Goal: Information Seeking & Learning: Learn about a topic

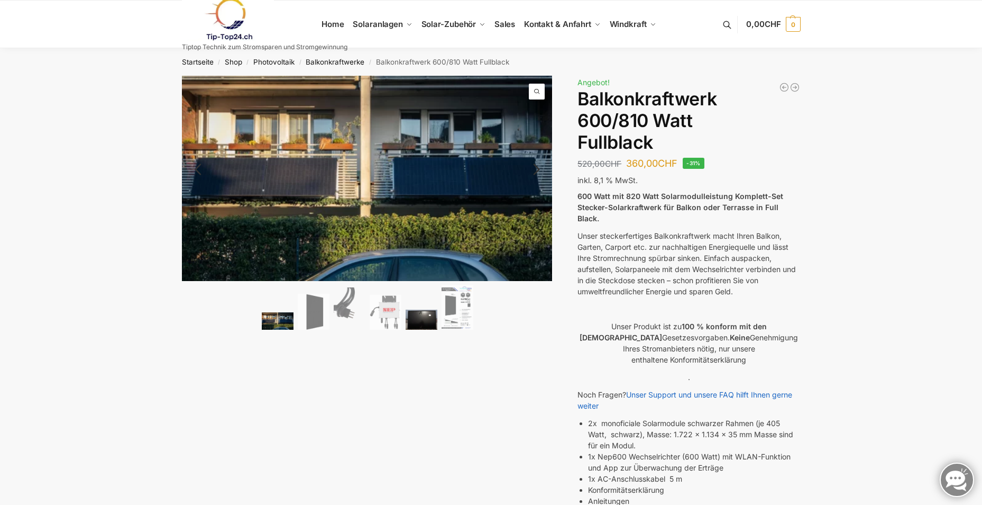
click at [428, 327] on img at bounding box center [422, 319] width 32 height 20
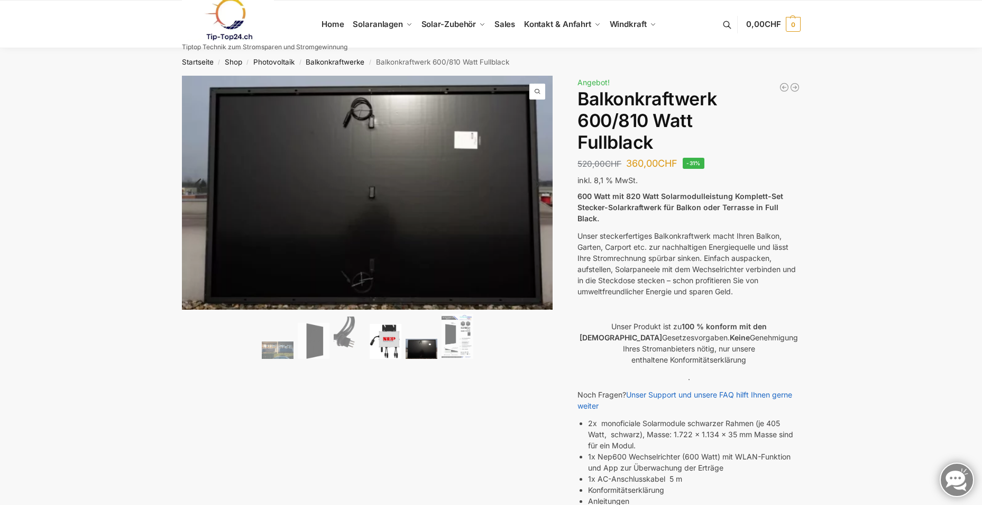
click at [376, 334] on img at bounding box center [386, 341] width 32 height 35
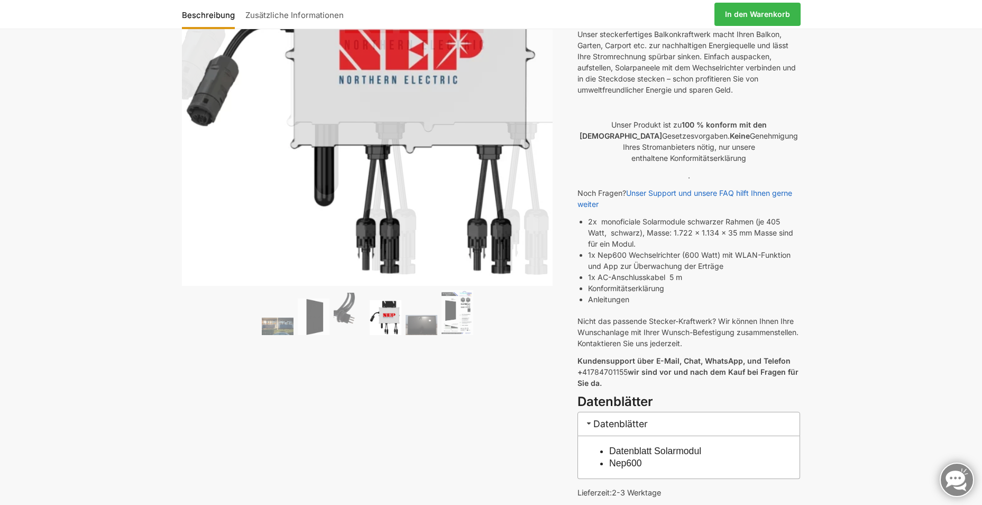
scroll to position [212, 0]
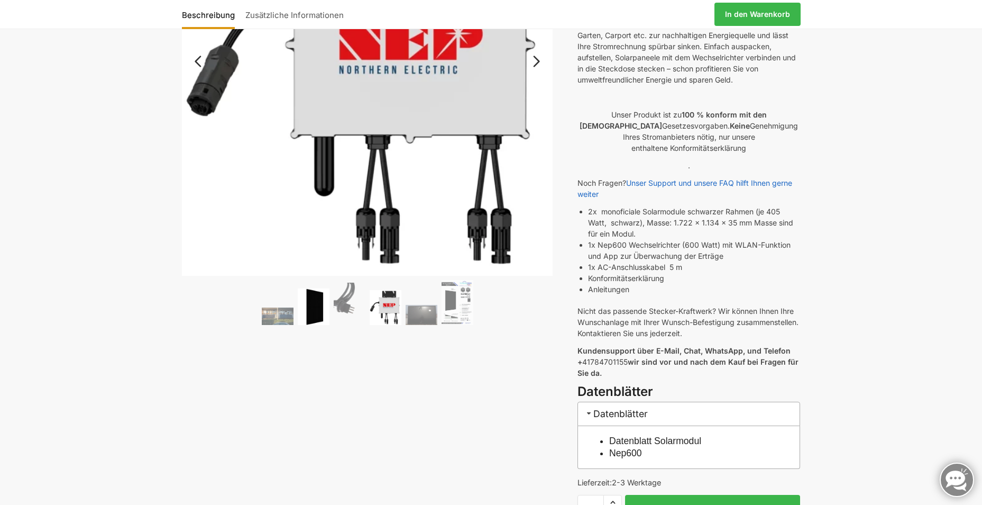
click at [318, 313] on img at bounding box center [314, 306] width 32 height 36
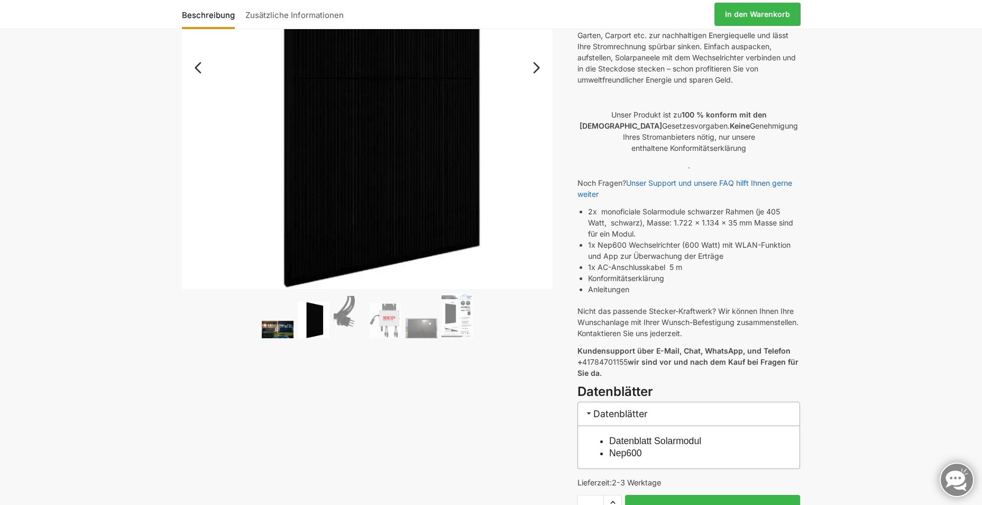
click at [268, 325] on img at bounding box center [278, 329] width 32 height 17
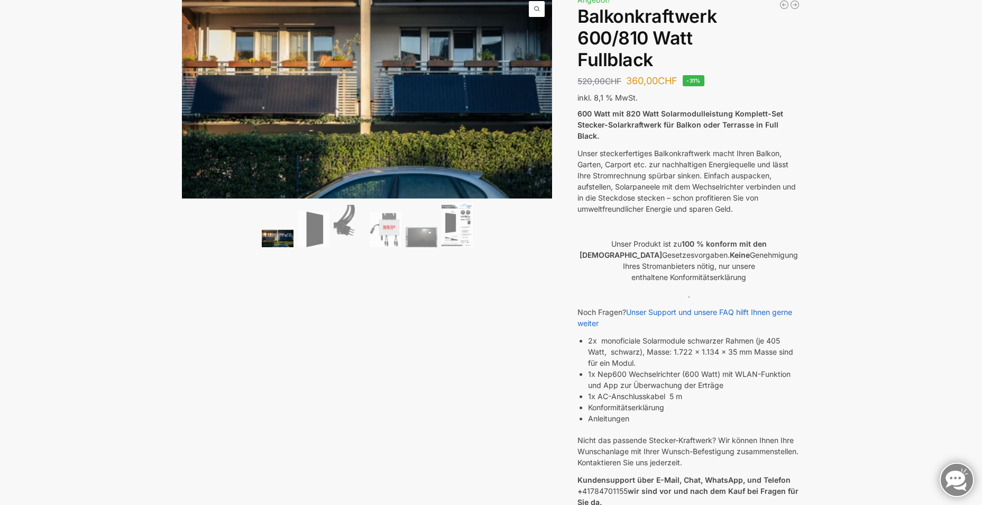
scroll to position [0, 0]
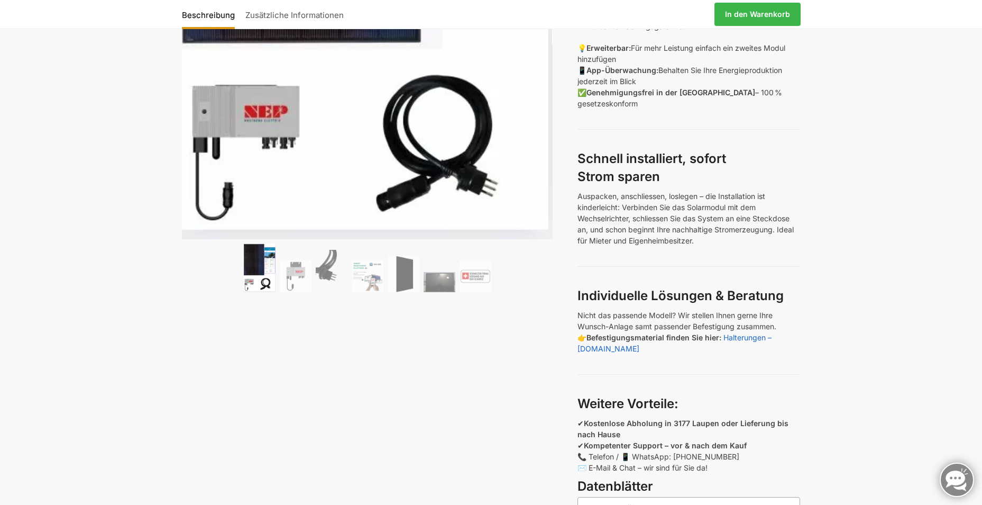
scroll to position [529, 0]
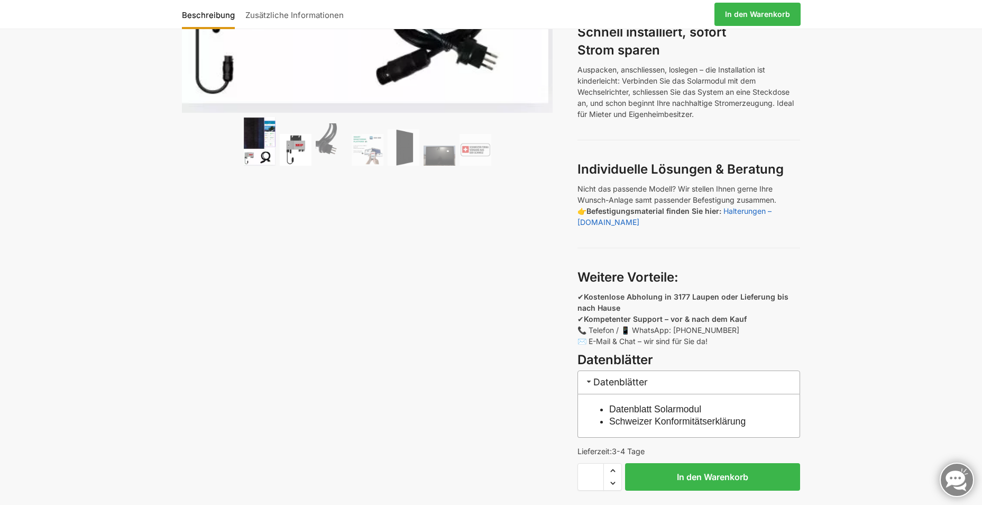
click at [280, 156] on img at bounding box center [296, 150] width 32 height 32
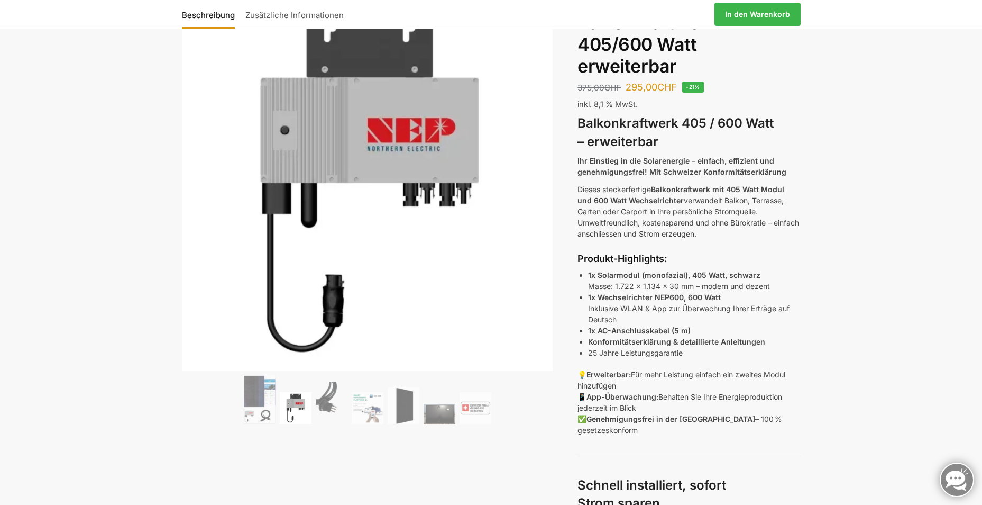
scroll to position [53, 0]
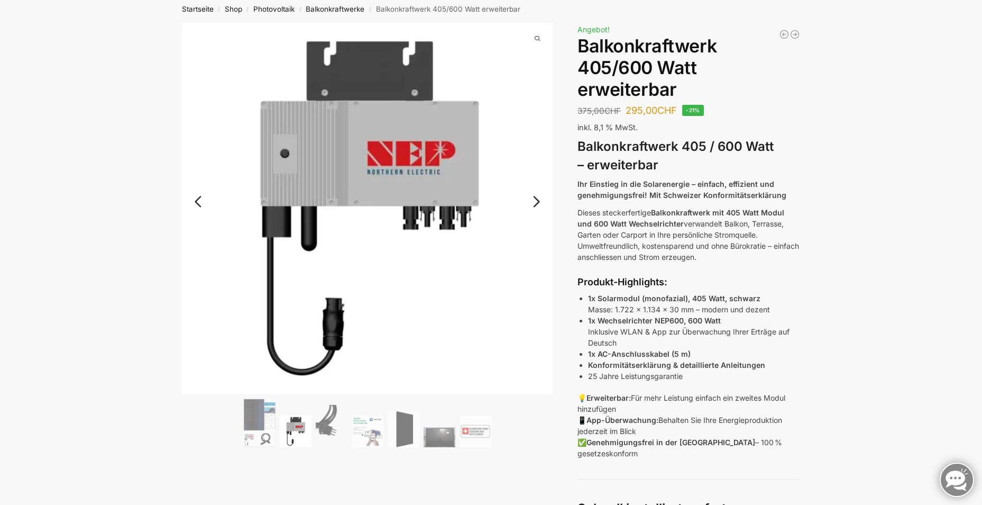
click at [544, 202] on link "Next" at bounding box center [534, 207] width 35 height 11
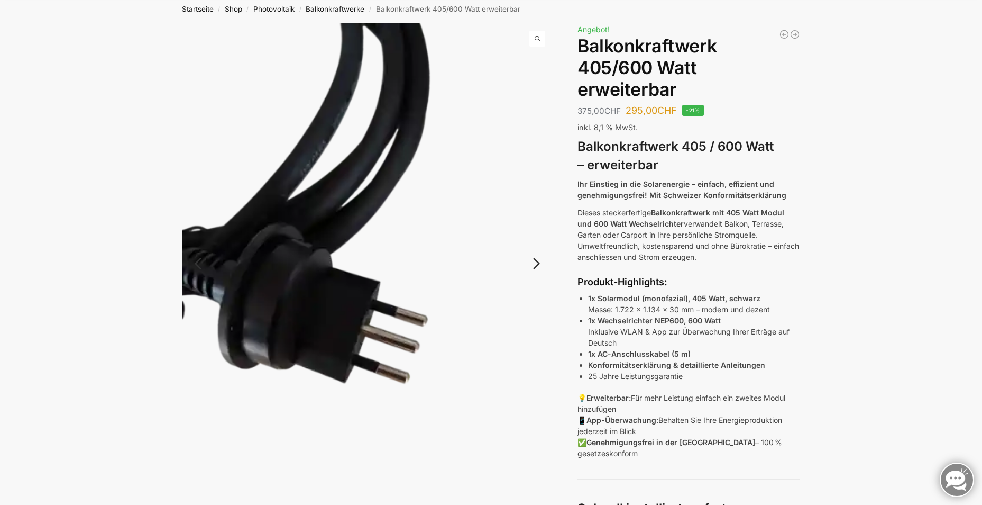
click at [544, 202] on img at bounding box center [367, 270] width 371 height 495
click at [537, 263] on link "Next" at bounding box center [534, 268] width 35 height 11
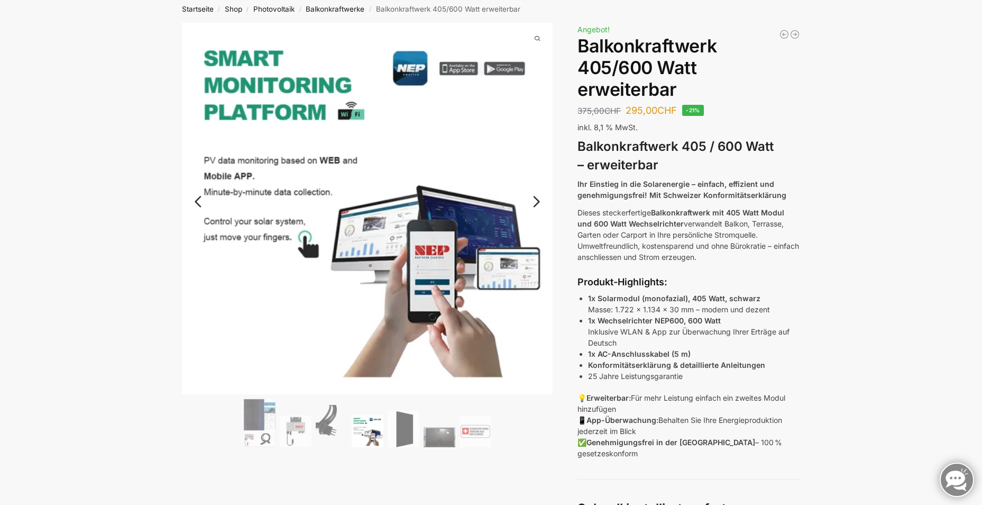
click at [528, 205] on link "Next" at bounding box center [534, 207] width 35 height 11
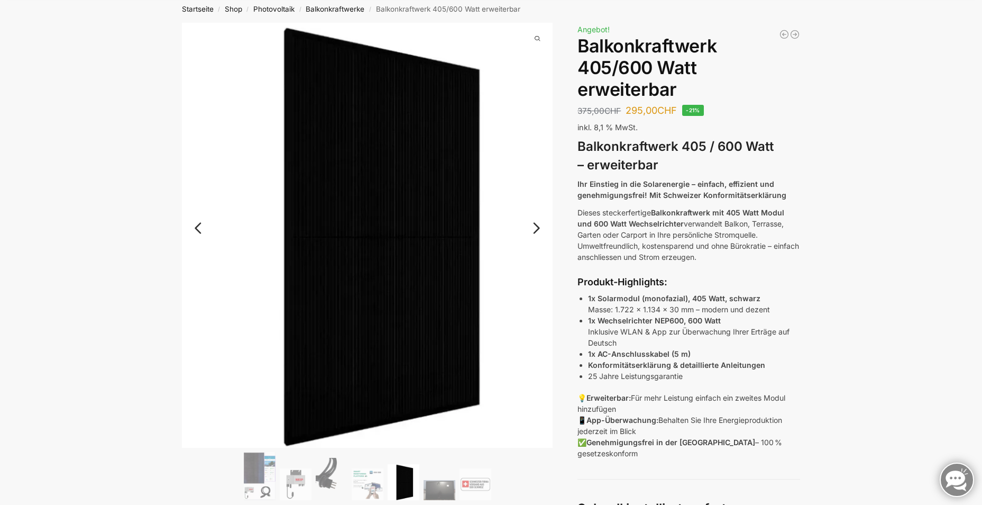
click at [528, 205] on img at bounding box center [367, 235] width 371 height 425
click at [538, 228] on link "Next" at bounding box center [534, 233] width 35 height 11
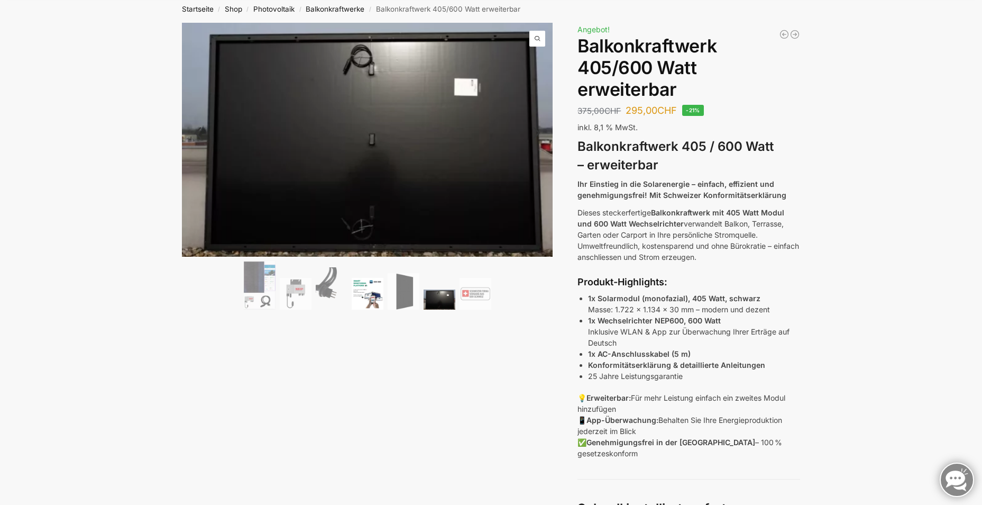
click at [380, 297] on img at bounding box center [368, 294] width 32 height 32
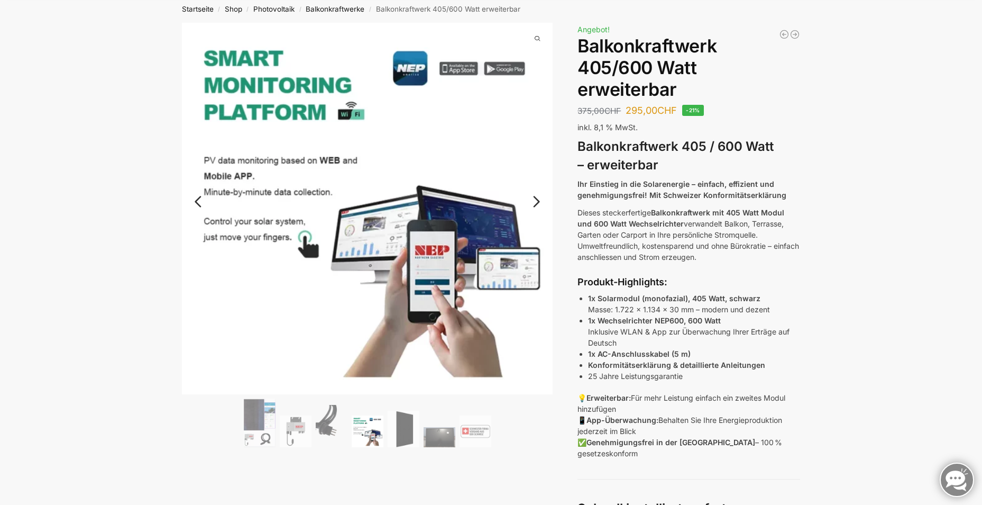
click at [220, 415] on ol at bounding box center [367, 424] width 371 height 52
click at [275, 411] on img at bounding box center [260, 422] width 32 height 49
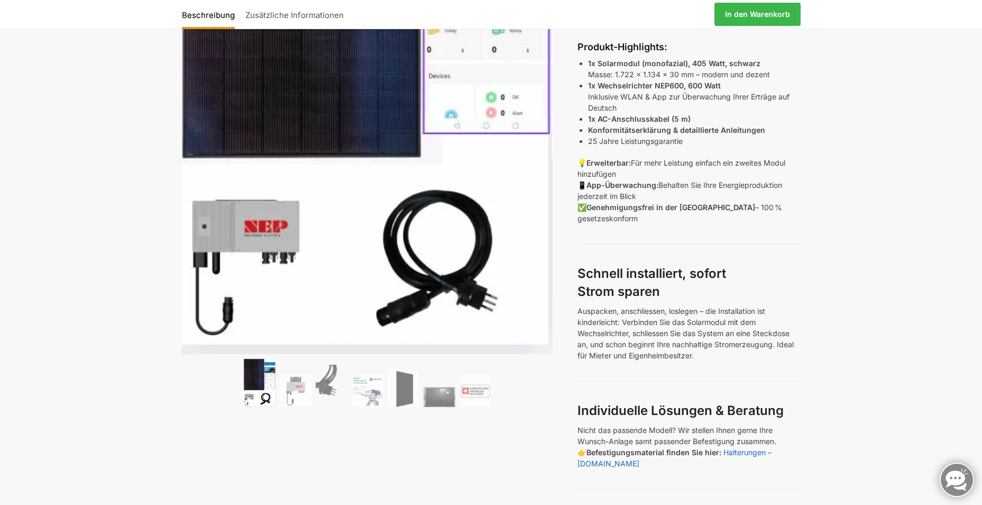
scroll to position [423, 0]
